Goal: Task Accomplishment & Management: Use online tool/utility

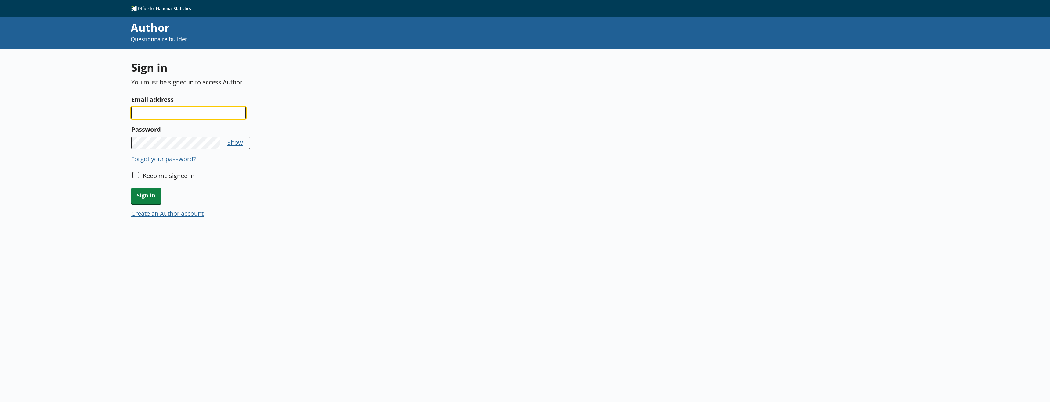
click at [186, 112] on input "Email address" at bounding box center [188, 113] width 114 height 12
type input "[EMAIL_ADDRESS][DOMAIN_NAME]"
click at [135, 176] on input "Keep me signed in" at bounding box center [135, 175] width 7 height 7
checkbox input "true"
click at [146, 195] on span "Sign in" at bounding box center [146, 196] width 30 height 16
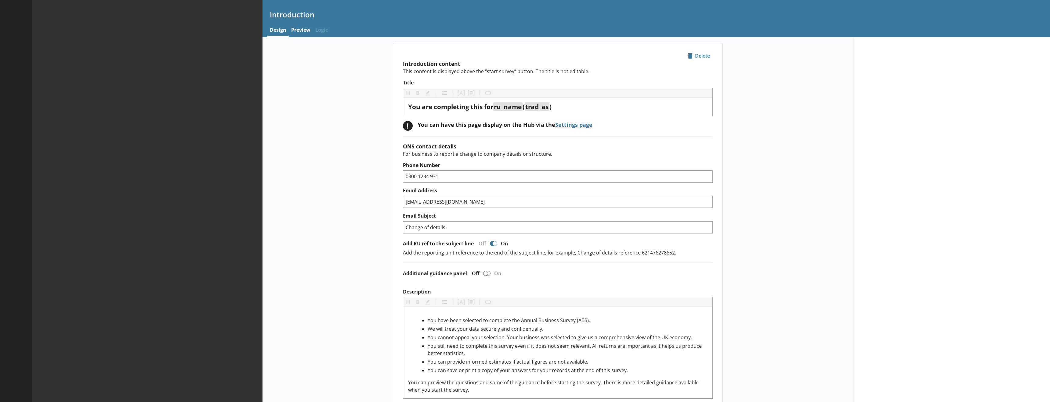
type textarea "x"
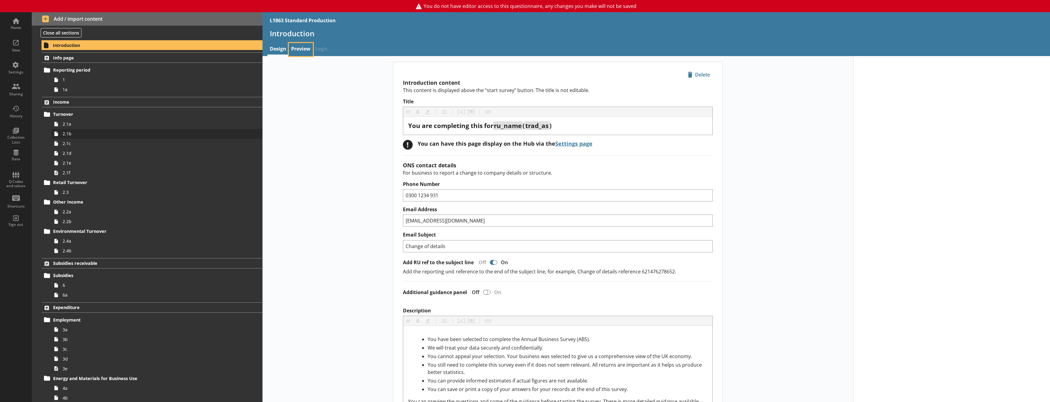
drag, startPoint x: 300, startPoint y: 51, endPoint x: 90, endPoint y: 131, distance: 224.6
click at [300, 51] on link "Preview" at bounding box center [301, 49] width 24 height 13
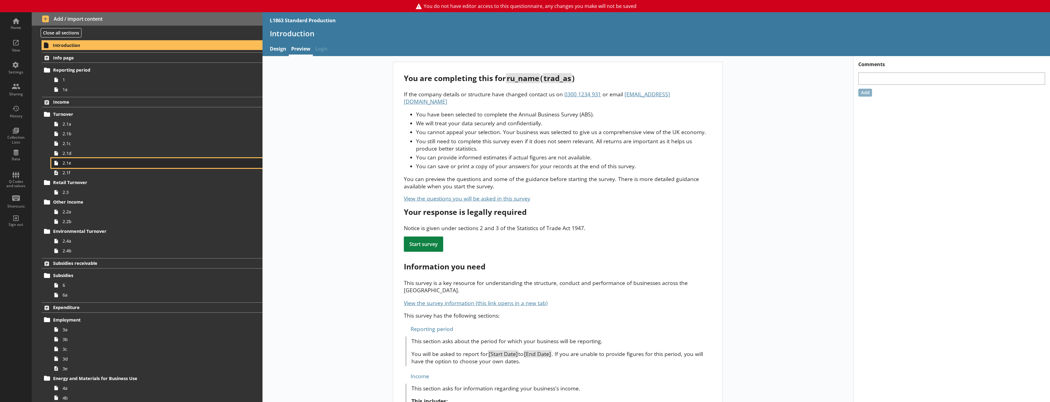
click at [82, 164] on span "2.1e" at bounding box center [140, 163] width 155 height 6
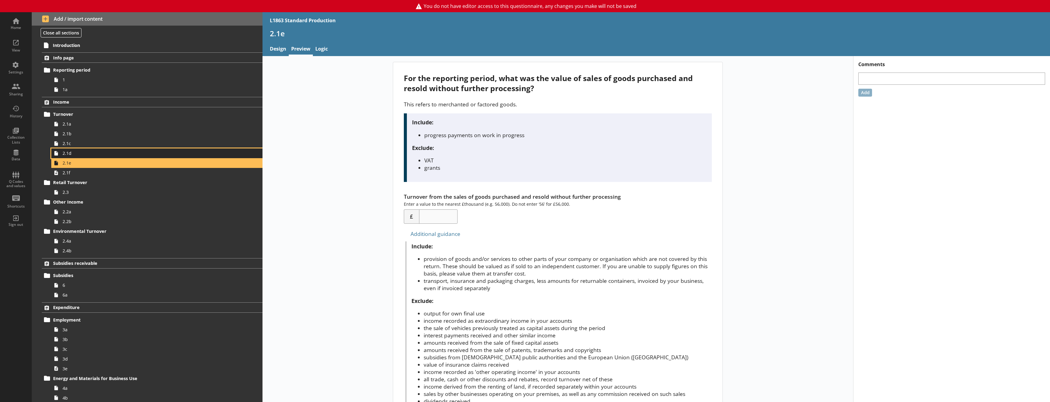
click at [88, 157] on link "2.1d" at bounding box center [156, 154] width 211 height 10
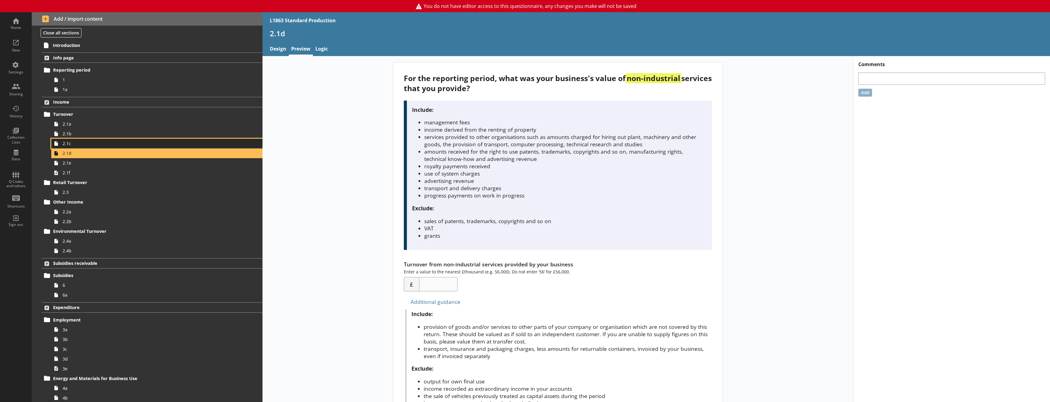
click at [90, 147] on link "2.1c" at bounding box center [156, 144] width 211 height 10
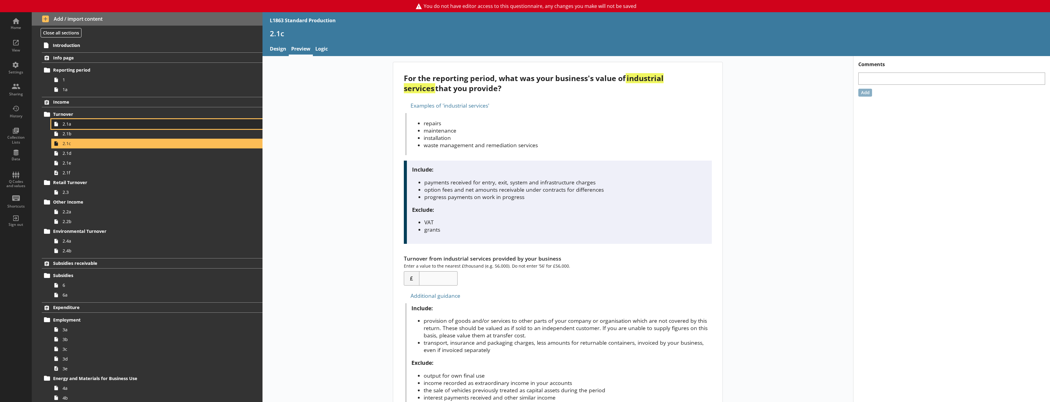
click at [94, 128] on link "2.1a" at bounding box center [156, 124] width 211 height 10
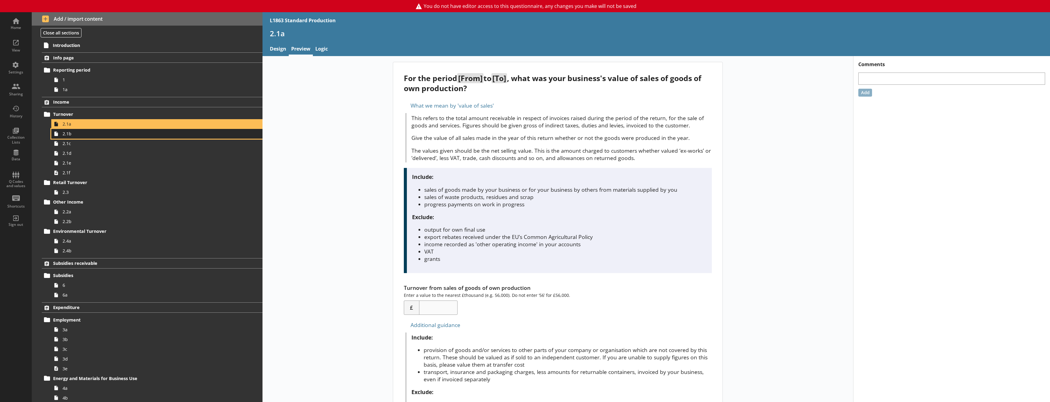
click at [93, 136] on span "2.1b" at bounding box center [140, 134] width 155 height 6
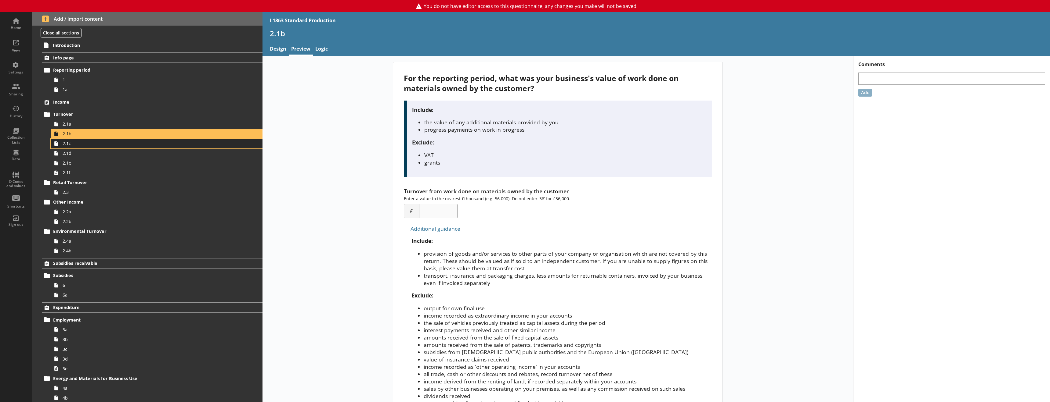
click at [91, 142] on span "2.1c" at bounding box center [140, 144] width 155 height 6
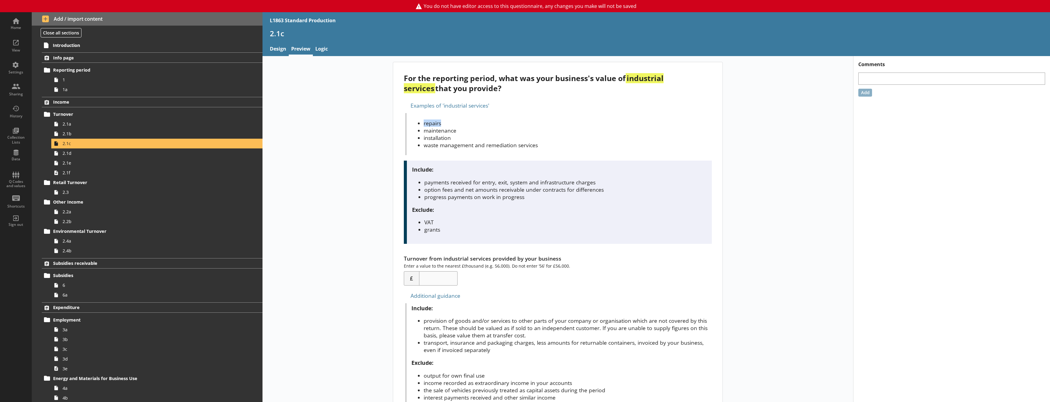
drag, startPoint x: 422, startPoint y: 122, endPoint x: 470, endPoint y: 124, distance: 47.6
click at [470, 124] on li "repairs" at bounding box center [567, 123] width 288 height 7
drag, startPoint x: 431, startPoint y: 127, endPoint x: 462, endPoint y: 127, distance: 31.7
click at [462, 127] on li "maintenance" at bounding box center [567, 130] width 288 height 7
drag, startPoint x: 425, startPoint y: 146, endPoint x: 554, endPoint y: 149, distance: 129.1
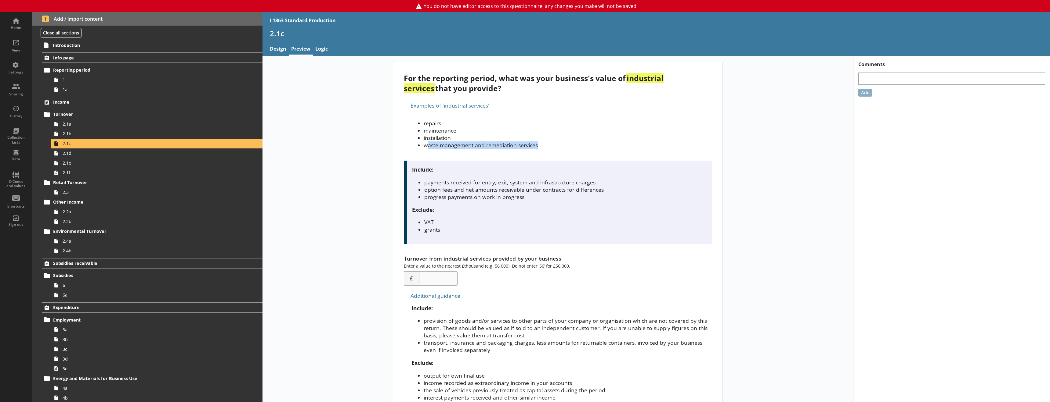
click at [554, 149] on li "waste management and remediation services" at bounding box center [567, 145] width 288 height 7
drag, startPoint x: 539, startPoint y: 145, endPoint x: 417, endPoint y: 143, distance: 122.4
click at [423, 143] on li "waste management and remediation services" at bounding box center [567, 145] width 288 height 7
